Goal: Information Seeking & Learning: Find specific page/section

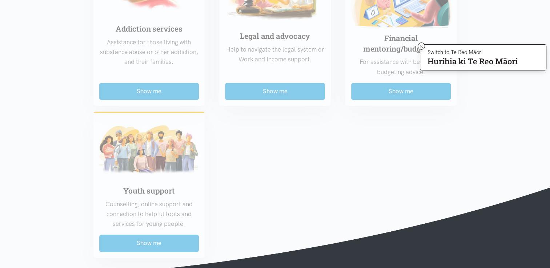
scroll to position [586, 0]
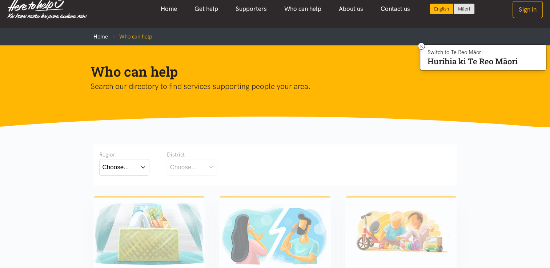
scroll to position [0, 0]
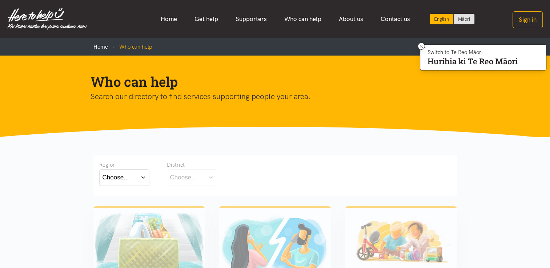
click at [141, 176] on button "Choose..." at bounding box center [124, 177] width 50 height 16
click at [133, 197] on label "Bay of Plenty" at bounding box center [122, 198] width 40 height 9
click at [0, 0] on input "Bay of Plenty" at bounding box center [0, 0] width 0 height 0
click at [233, 177] on button "Choose..." at bounding box center [203, 177] width 73 height 16
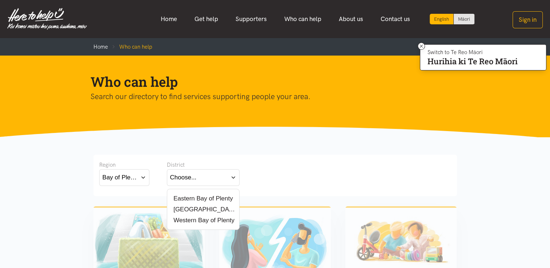
click at [189, 210] on label "[GEOGRAPHIC_DATA]" at bounding box center [203, 209] width 66 height 9
click at [0, 0] on input "[GEOGRAPHIC_DATA]" at bounding box center [0, 0] width 0 height 0
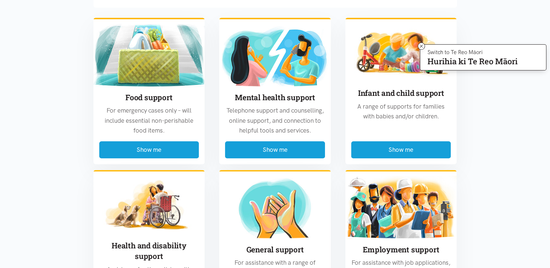
scroll to position [189, 0]
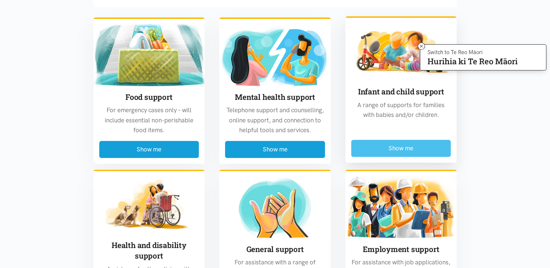
click at [394, 148] on button "Show me" at bounding box center [401, 148] width 100 height 17
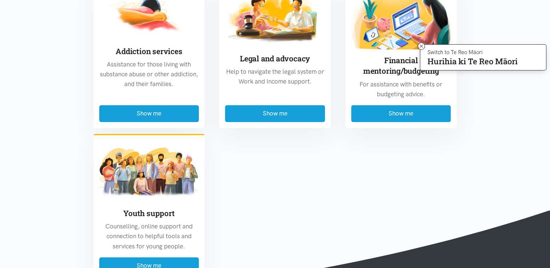
scroll to position [1013, 0]
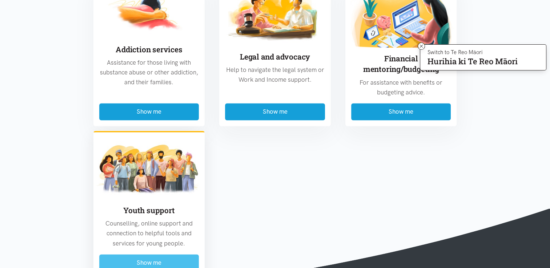
click at [143, 258] on button "Show me" at bounding box center [149, 262] width 100 height 17
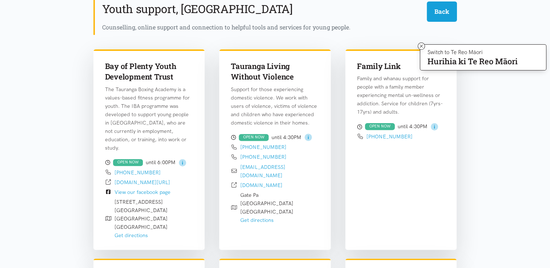
scroll to position [214, 0]
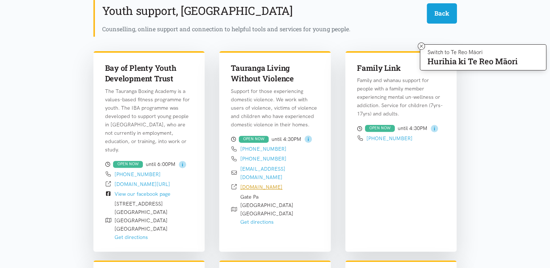
click at [249, 184] on link "[DOMAIN_NAME]" at bounding box center [261, 187] width 42 height 7
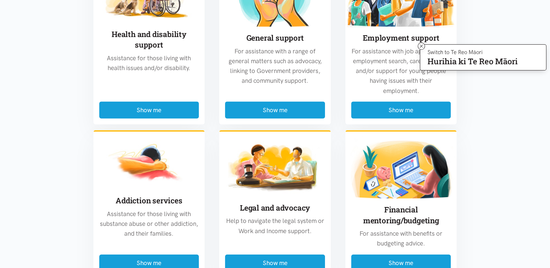
scroll to position [1551, 0]
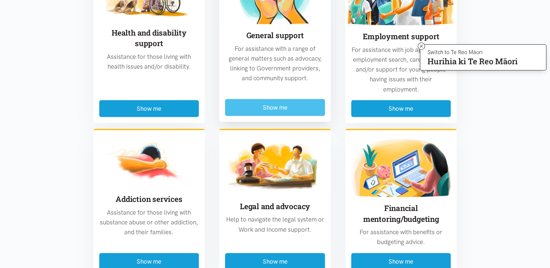
click at [274, 99] on button "Show me" at bounding box center [275, 107] width 100 height 17
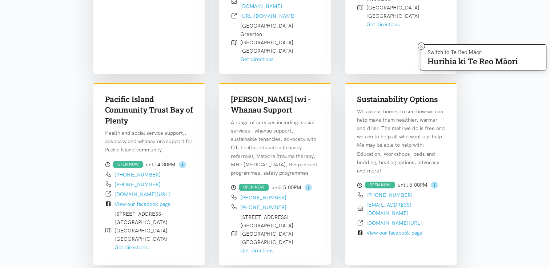
scroll to position [1226, 0]
